Goal: Check status: Check status

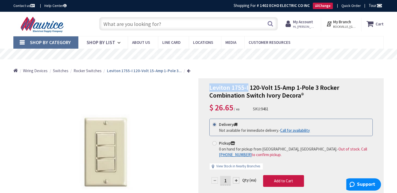
click at [24, 41] on link "Shop By Category" at bounding box center [45, 42] width 65 height 12
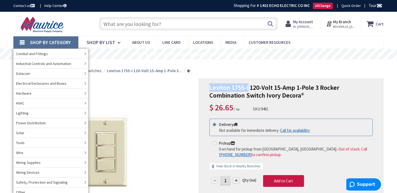
click at [25, 41] on link "Shop By Category" at bounding box center [45, 42] width 65 height 12
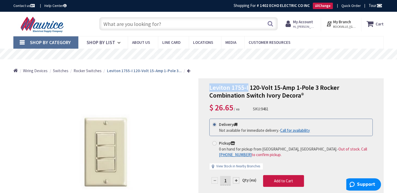
click at [309, 21] on strong "My Account" at bounding box center [303, 21] width 20 height 5
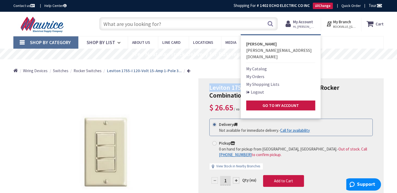
click at [258, 73] on link "My Orders" at bounding box center [255, 76] width 18 height 6
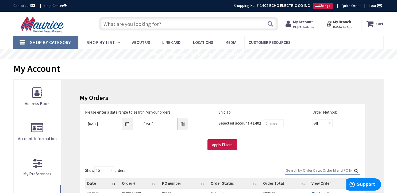
type input "[PERSON_NAME], [GEOGRAPHIC_DATA], [GEOGRAPHIC_DATA]"
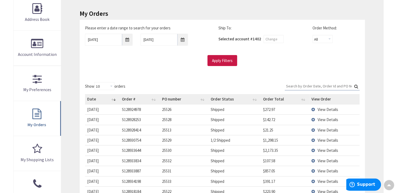
scroll to position [85, 0]
drag, startPoint x: 315, startPoint y: 85, endPoint x: 307, endPoint y: 83, distance: 8.7
click at [313, 84] on input "Search:" at bounding box center [322, 86] width 75 height 8
type input "2"
type input "k"
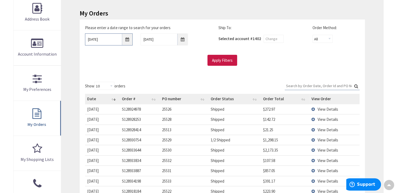
click at [130, 39] on input "[DATE]" at bounding box center [109, 39] width 48 height 12
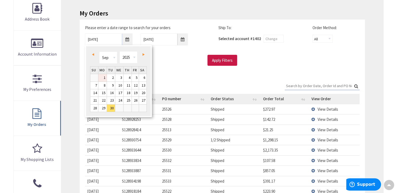
click at [104, 77] on link "1" at bounding box center [102, 77] width 8 height 7
type input "[DATE]"
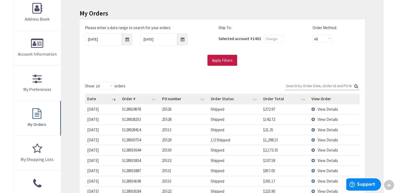
click at [304, 87] on input "Search:" at bounding box center [322, 86] width 75 height 8
click at [228, 61] on input "Apply Filters" at bounding box center [223, 60] width 30 height 11
click at [302, 83] on input "Search:" at bounding box center [322, 86] width 75 height 8
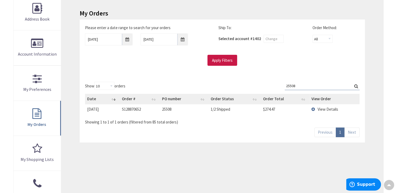
type input "25508"
click at [321, 108] on span "View Details" at bounding box center [328, 109] width 21 height 5
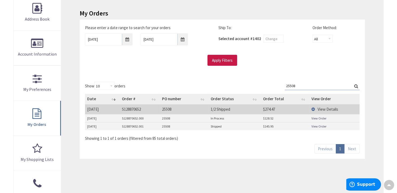
click at [319, 117] on link "View Order" at bounding box center [319, 118] width 15 height 5
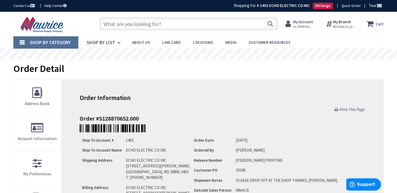
click at [302, 23] on strong "My Account" at bounding box center [303, 21] width 20 height 5
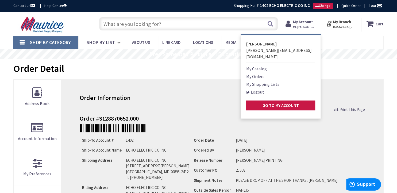
click at [47, 27] on img at bounding box center [42, 24] width 59 height 17
